Goal: Task Accomplishment & Management: Manage account settings

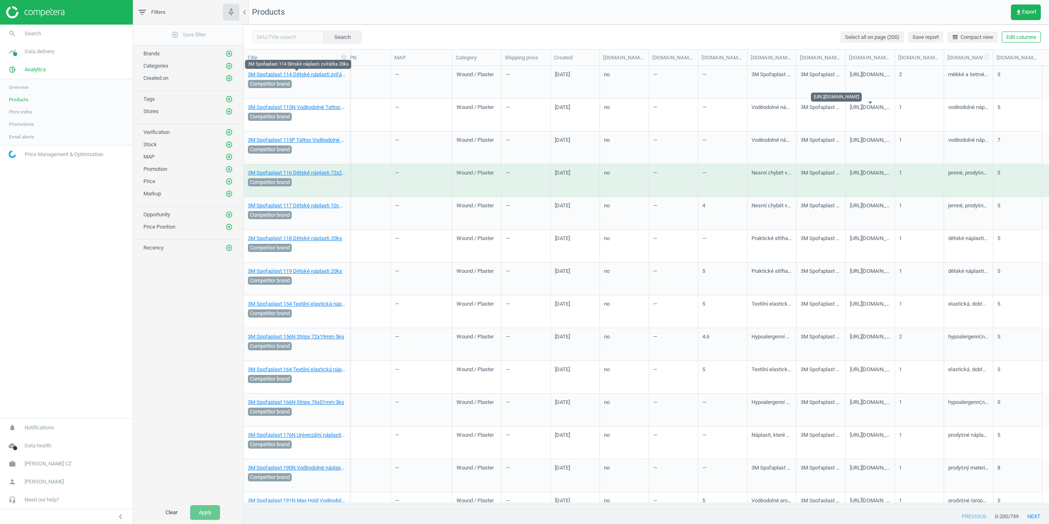
scroll to position [0, 414]
click at [1004, 37] on button "Edit columns" at bounding box center [1021, 37] width 39 height 11
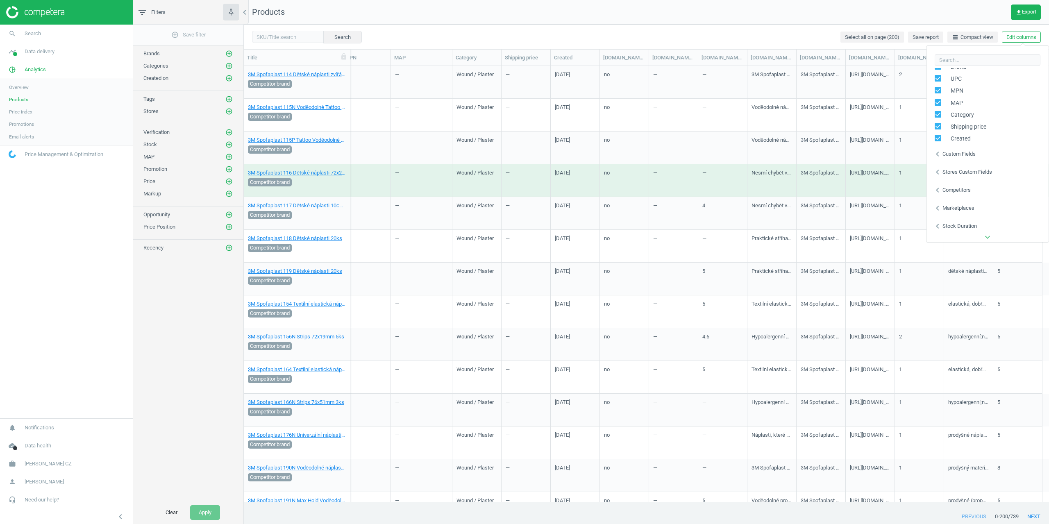
scroll to position [130, 0]
click at [956, 169] on div "Stores custom fields" at bounding box center [968, 168] width 50 height 7
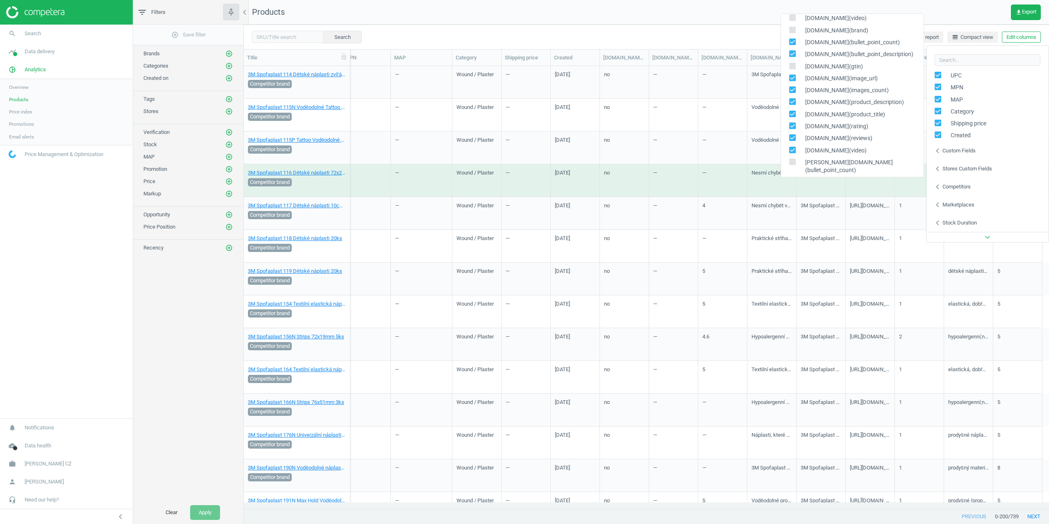
scroll to position [164, 0]
drag, startPoint x: 792, startPoint y: 90, endPoint x: 792, endPoint y: 80, distance: 9.8
click at [792, 90] on input "checkbox" at bounding box center [792, 91] width 5 height 5
checkbox input "false"
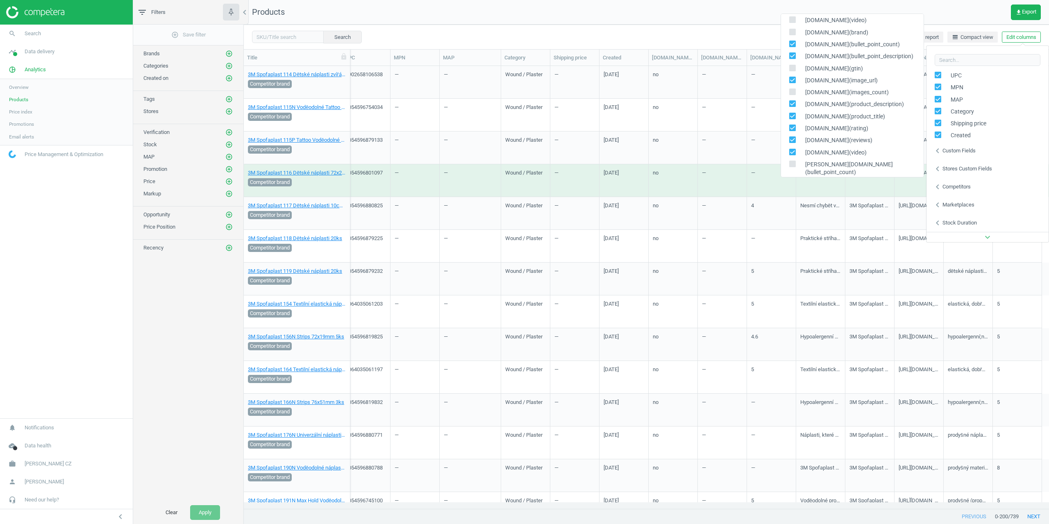
click at [792, 79] on input "checkbox" at bounding box center [792, 79] width 5 height 5
checkbox input "false"
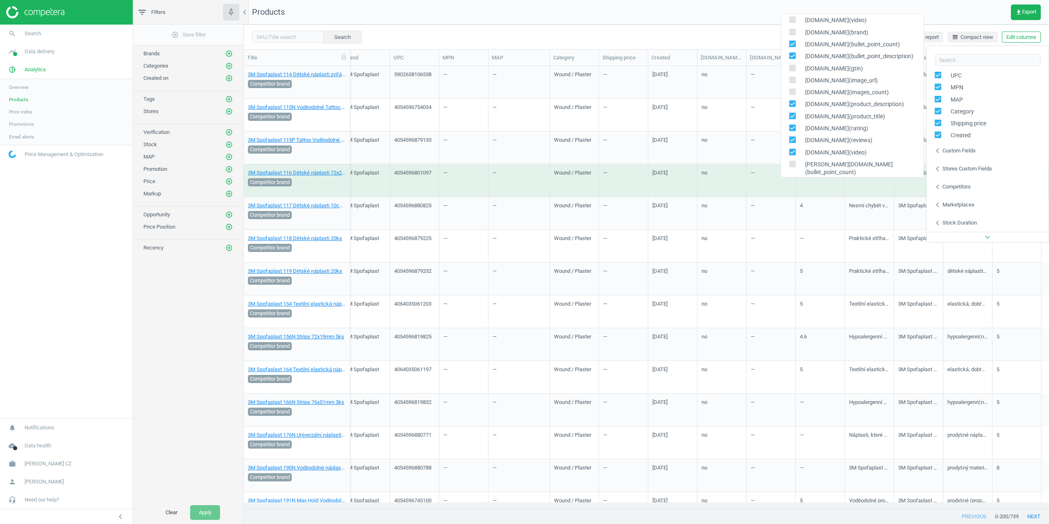
drag, startPoint x: 793, startPoint y: 55, endPoint x: 792, endPoint y: 45, distance: 9.5
click at [793, 53] on input "checkbox" at bounding box center [792, 55] width 5 height 5
checkbox input "false"
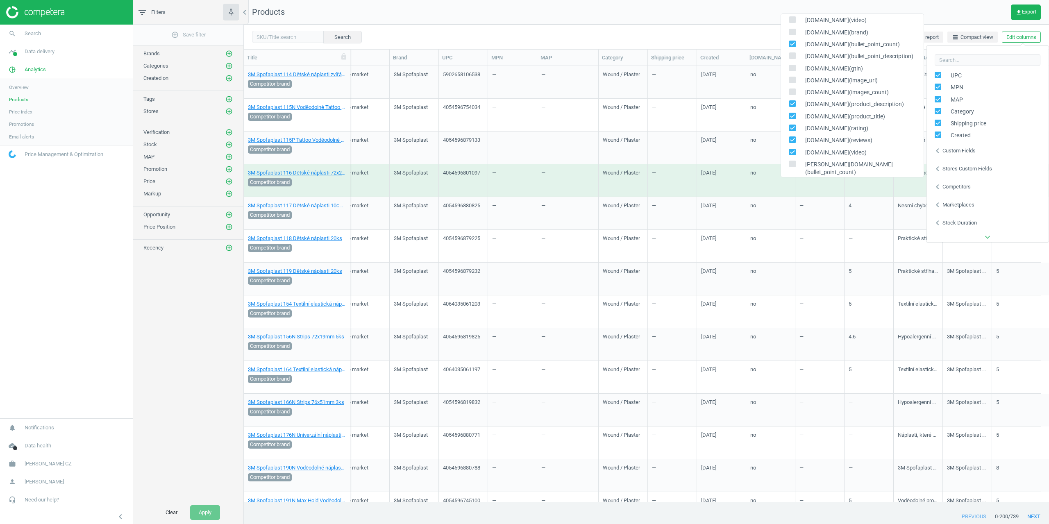
click at [792, 45] on input "checkbox" at bounding box center [792, 43] width 5 height 5
checkbox input "false"
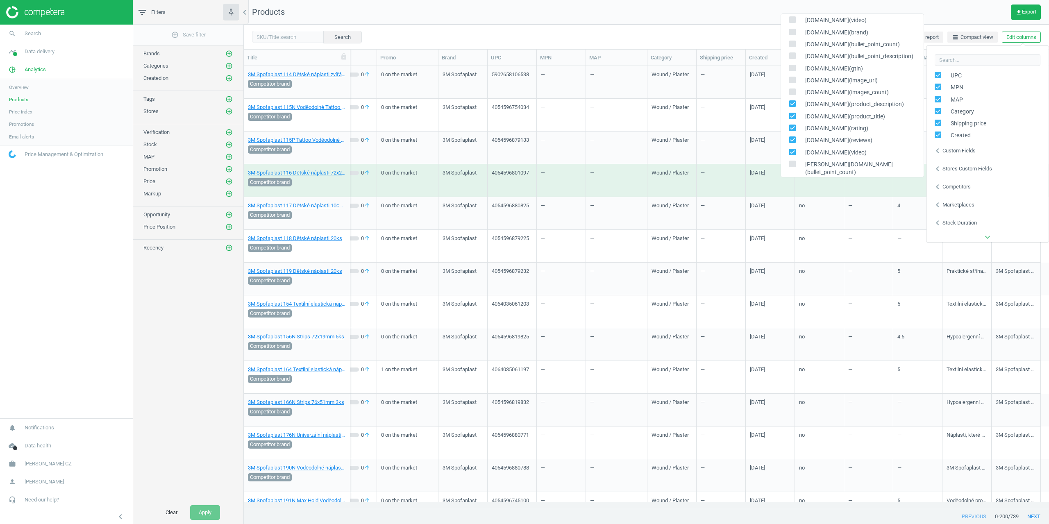
click at [793, 116] on input "checkbox" at bounding box center [792, 115] width 5 height 5
checkbox input "false"
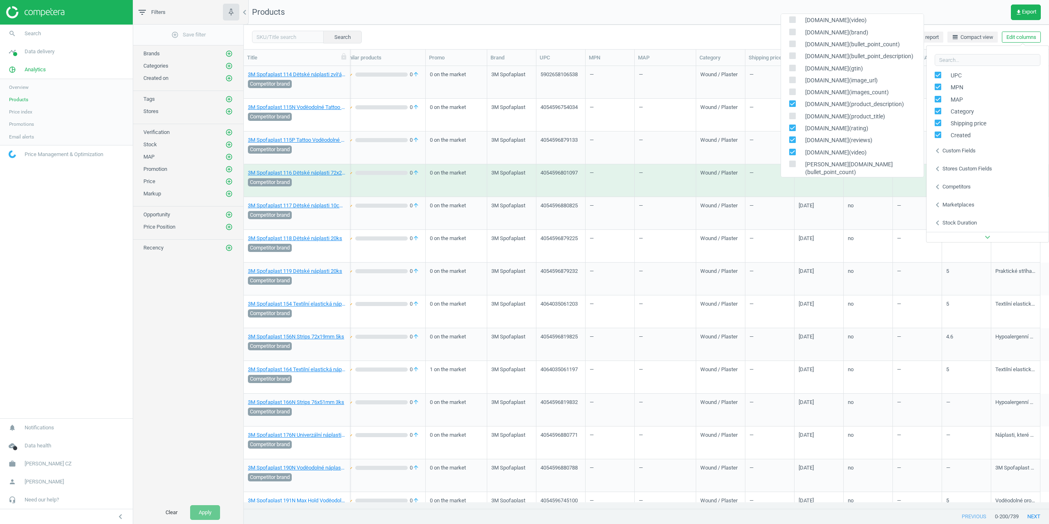
click at [791, 123] on div "[DOMAIN_NAME](rating)" at bounding box center [852, 129] width 143 height 12
click at [790, 132] on span at bounding box center [792, 129] width 7 height 6
click at [790, 131] on input "checkbox" at bounding box center [792, 127] width 5 height 5
checkbox input "false"
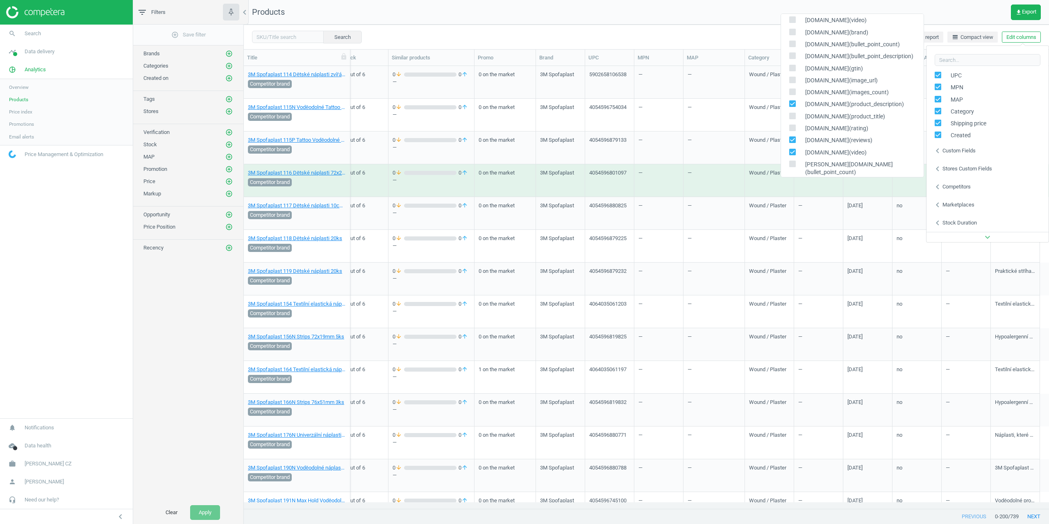
click at [791, 145] on div "[DOMAIN_NAME](reviews)" at bounding box center [852, 140] width 143 height 12
click at [791, 141] on input "checkbox" at bounding box center [792, 139] width 5 height 5
checkbox input "false"
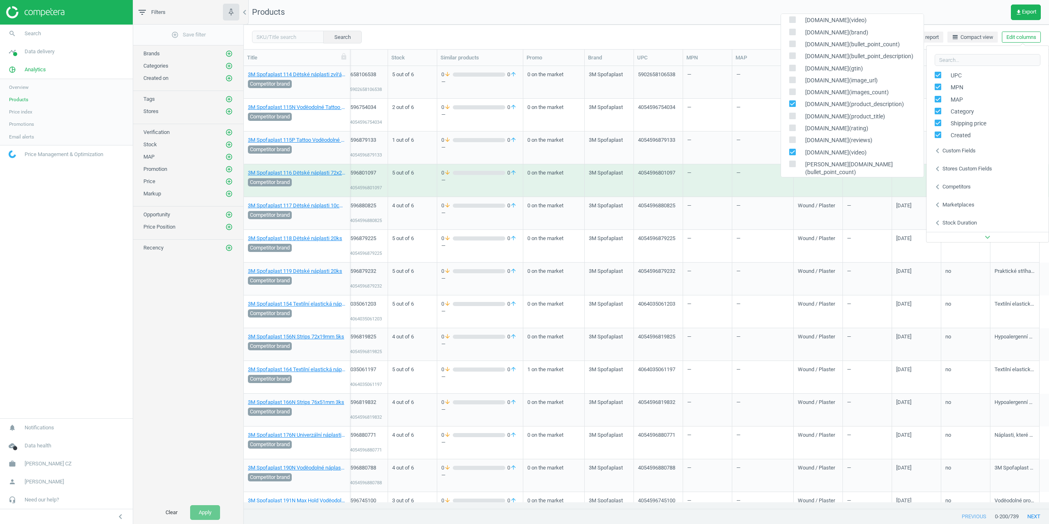
click at [791, 149] on div "[DOMAIN_NAME](video)" at bounding box center [852, 153] width 143 height 12
click at [793, 150] on input "checkbox" at bounding box center [792, 151] width 5 height 5
checkbox input "false"
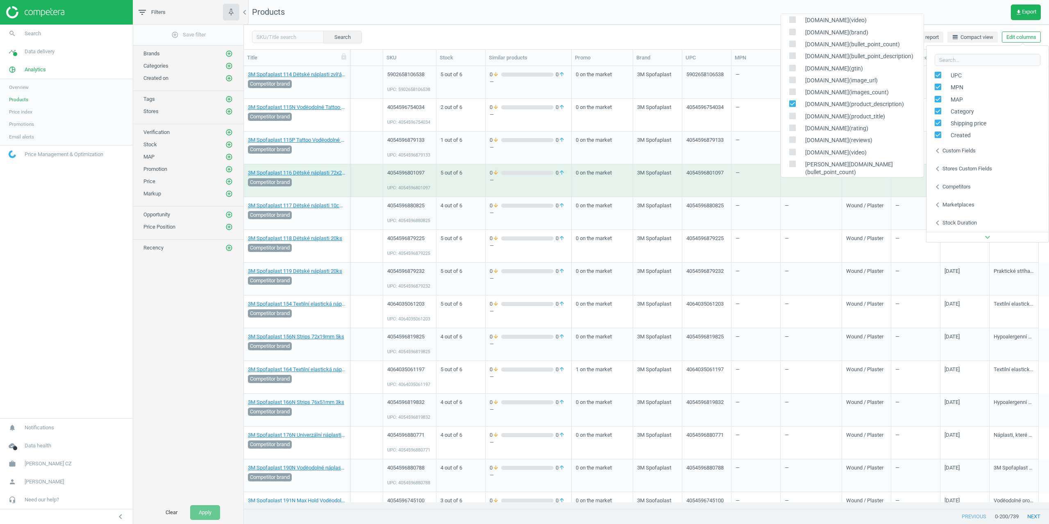
click at [734, 19] on nav "Products get_app Export" at bounding box center [646, 12] width 805 height 25
